Goal: Task Accomplishment & Management: Use online tool/utility

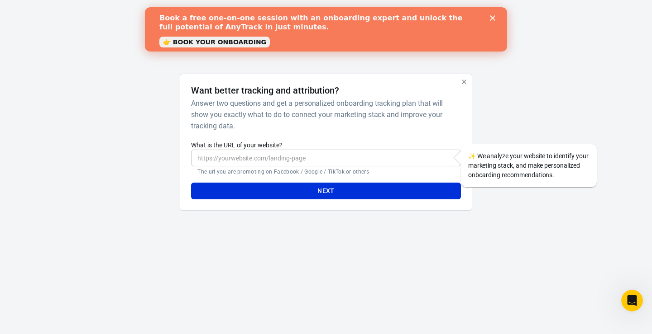
click at [496, 24] on div "Book a free one-on-one session with an onboarding expert and unlock the full po…" at bounding box center [326, 29] width 362 height 37
click at [496, 13] on div "Book a free one-on-one session with an onboarding expert and unlock the full po…" at bounding box center [326, 29] width 362 height 37
click at [496, 14] on div "Book a free one-on-one session with an onboarding expert and unlock the full po…" at bounding box center [326, 29] width 362 height 37
click at [493, 16] on icon "Close" at bounding box center [492, 17] width 5 height 5
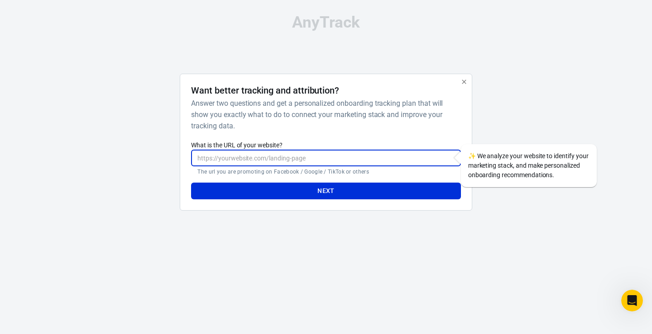
click at [398, 157] on input "What is the URL of your website?" at bounding box center [325, 158] width 269 height 17
type input "[URL][DOMAIN_NAME]"
click at [191, 183] on button "Next" at bounding box center [325, 191] width 269 height 17
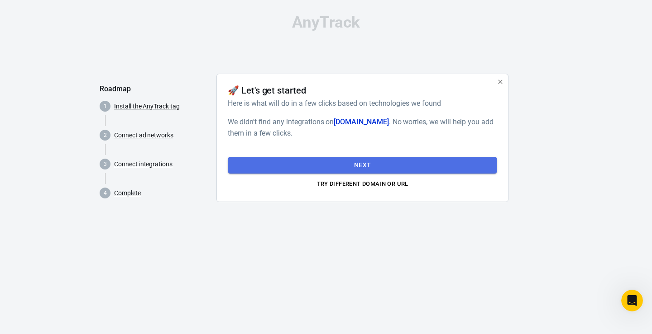
click at [425, 164] on button "Next" at bounding box center [362, 165] width 269 height 17
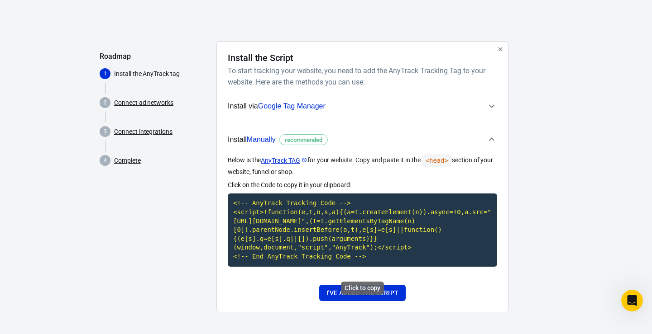
scroll to position [41, 0]
click at [420, 102] on span "Install via Google Tag Manager" at bounding box center [357, 106] width 258 height 12
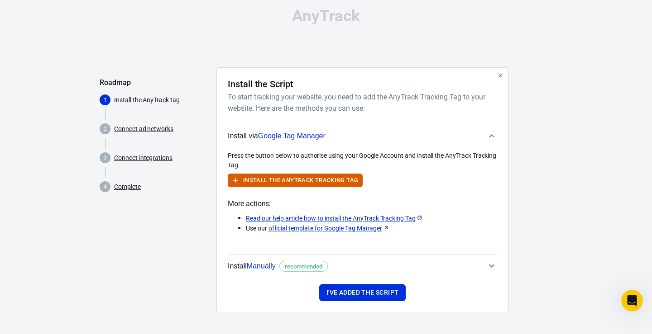
scroll to position [6, 0]
click at [468, 136] on span "Install via Google Tag Manager" at bounding box center [357, 136] width 258 height 12
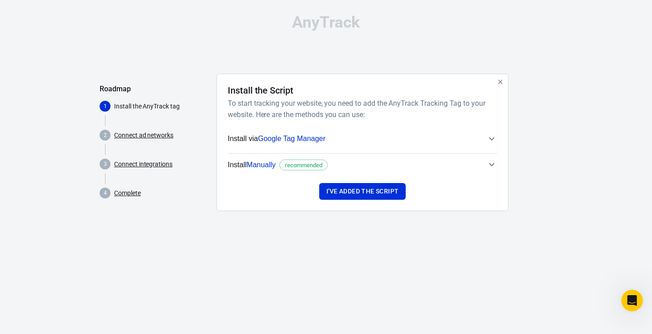
click at [448, 162] on span "Install Manually recommended" at bounding box center [357, 165] width 258 height 12
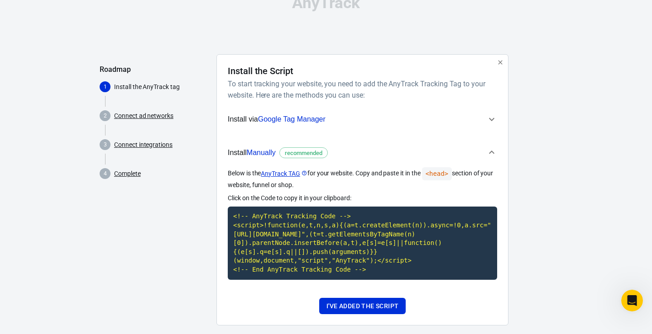
scroll to position [41, 0]
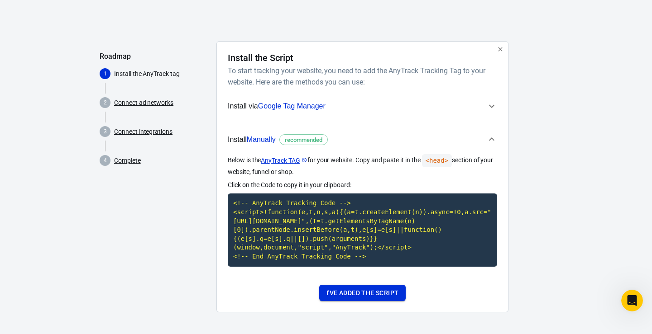
click at [364, 291] on button "I've added the script" at bounding box center [362, 293] width 86 height 17
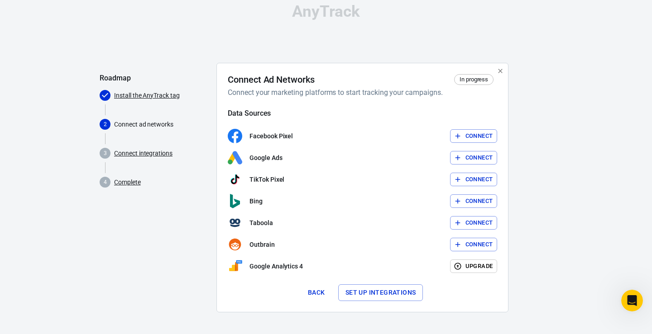
scroll to position [10, 0]
click at [499, 71] on icon "button" at bounding box center [499, 71] width 7 height 7
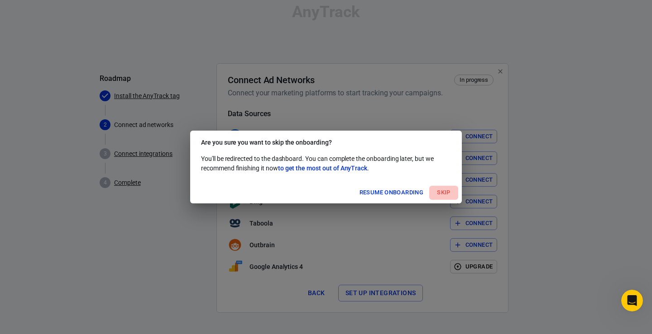
click at [440, 190] on button "Skip" at bounding box center [443, 193] width 29 height 14
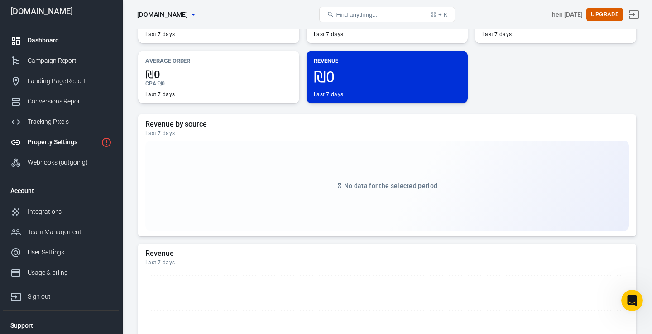
click at [62, 143] on div "Property Settings" at bounding box center [63, 143] width 70 height 10
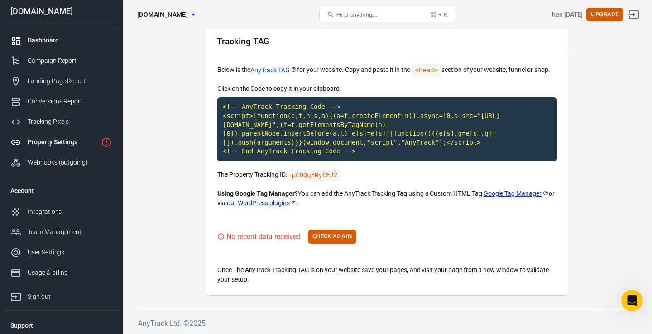
click at [87, 41] on div "Dashboard" at bounding box center [70, 41] width 84 height 10
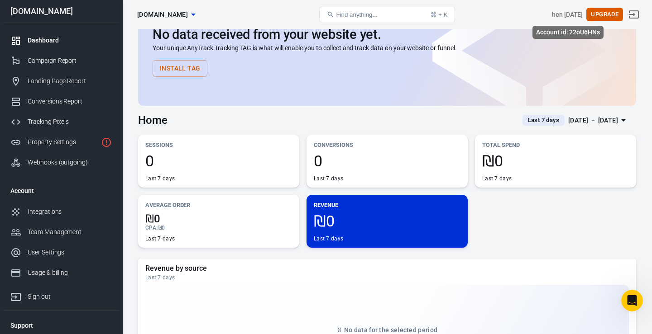
click at [563, 16] on div "hen [DATE]" at bounding box center [567, 15] width 31 height 10
